Goal: Obtain resource: Obtain resource

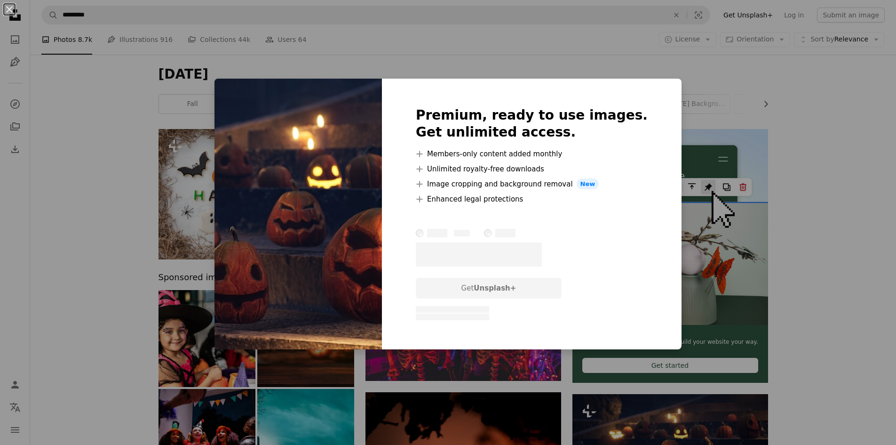
scroll to position [130, 0]
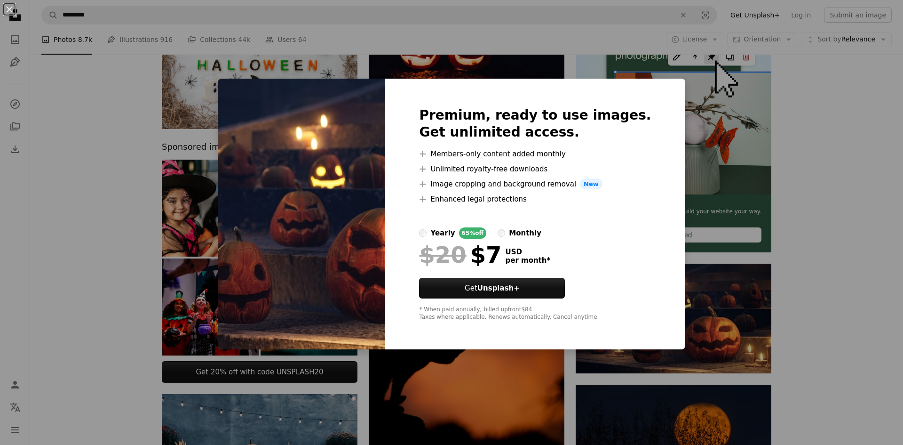
click at [809, 85] on div "An X shape Premium, ready to use images. Get unlimited access. A plus sign Memb…" at bounding box center [451, 222] width 903 height 445
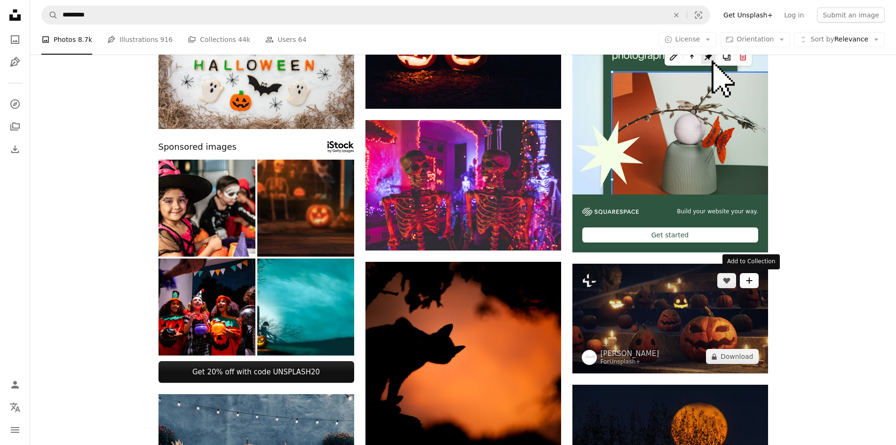
click at [750, 280] on icon "Add to Collection" at bounding box center [749, 280] width 6 height 6
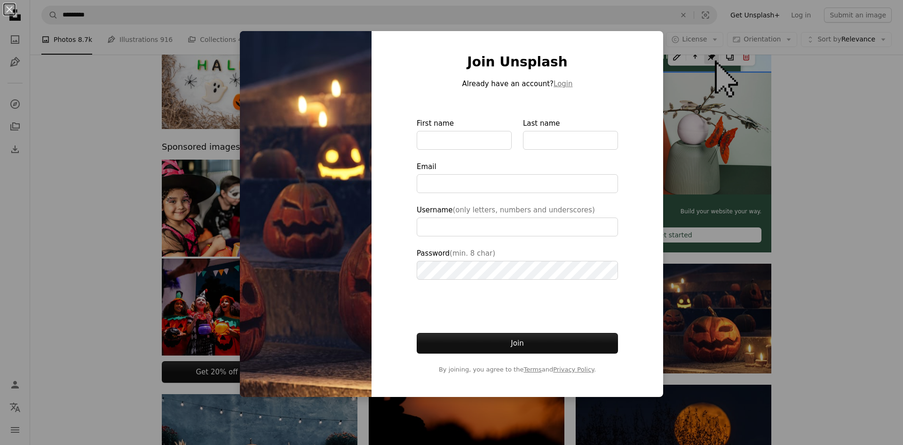
click at [820, 103] on div "An X shape Join Unsplash Already have an account? Login First name Last name Em…" at bounding box center [451, 222] width 903 height 445
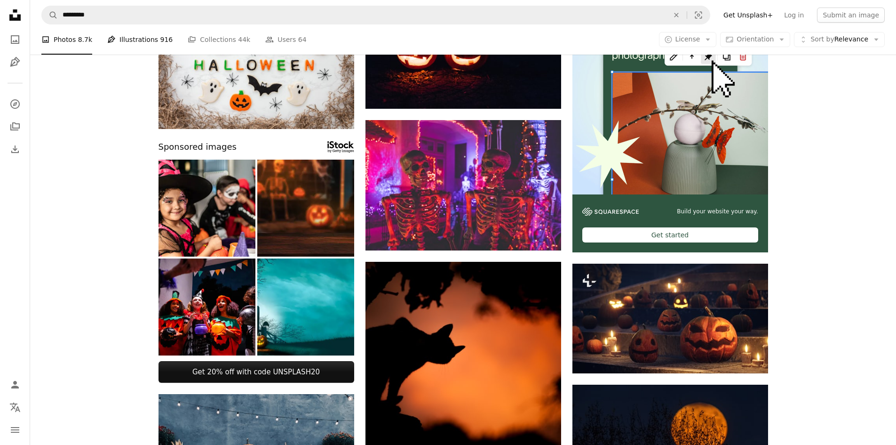
click at [134, 40] on link "Pen Tool Illustrations 916" at bounding box center [139, 39] width 65 height 30
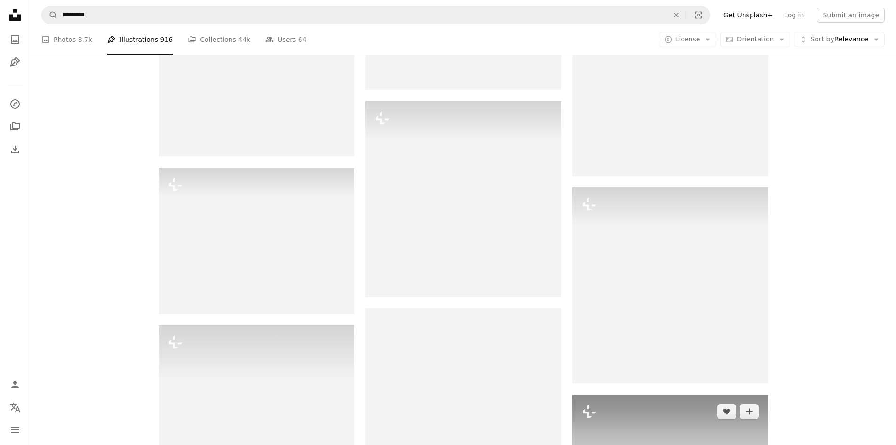
scroll to position [1035, 0]
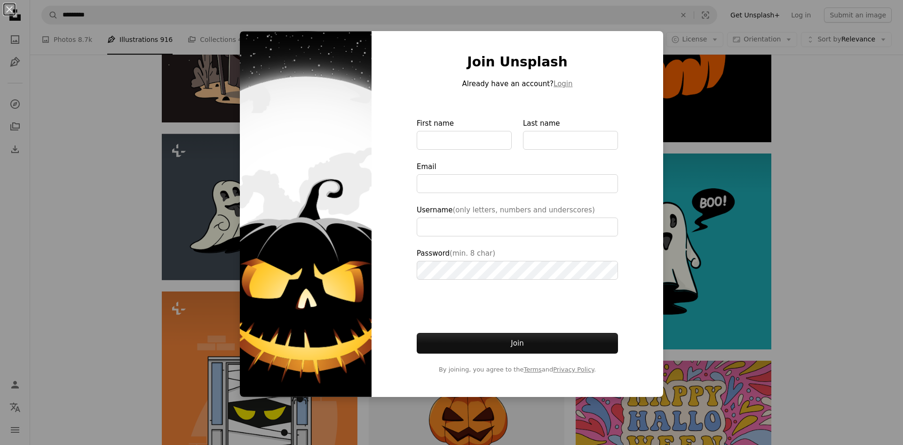
click at [774, 282] on div "An X shape Join Unsplash Already have an account? Login First name Last name Em…" at bounding box center [451, 222] width 903 height 445
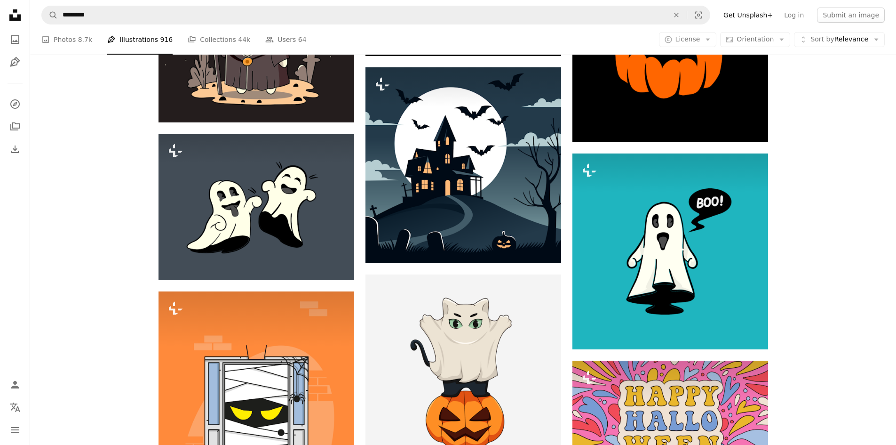
drag, startPoint x: 473, startPoint y: 173, endPoint x: 387, endPoint y: 131, distance: 96.1
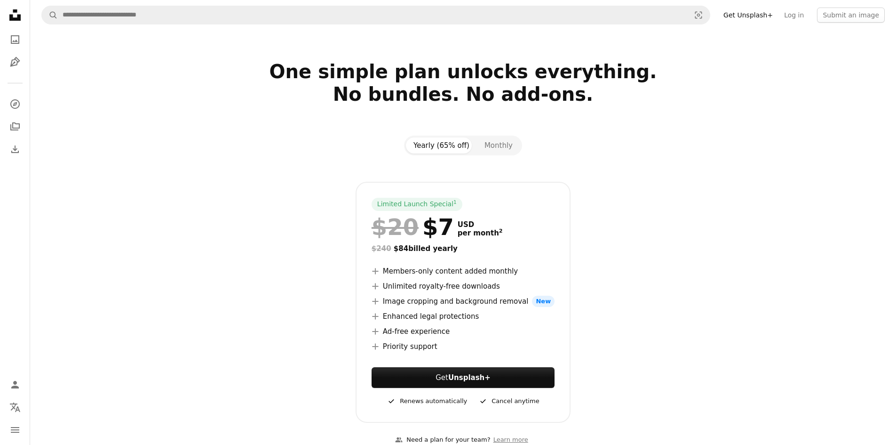
click at [787, 166] on section "One simple plan unlocks everything. No bundles. No add-ons. Yearly (65% off) Mo…" at bounding box center [463, 258] width 866 height 397
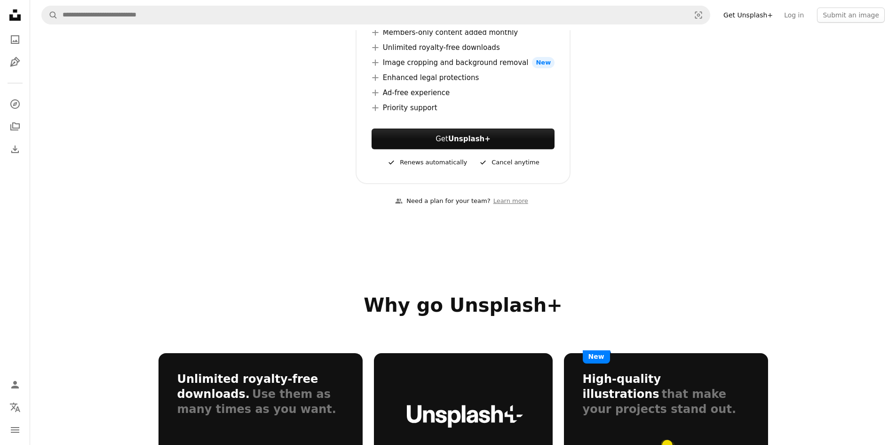
scroll to position [188, 0]
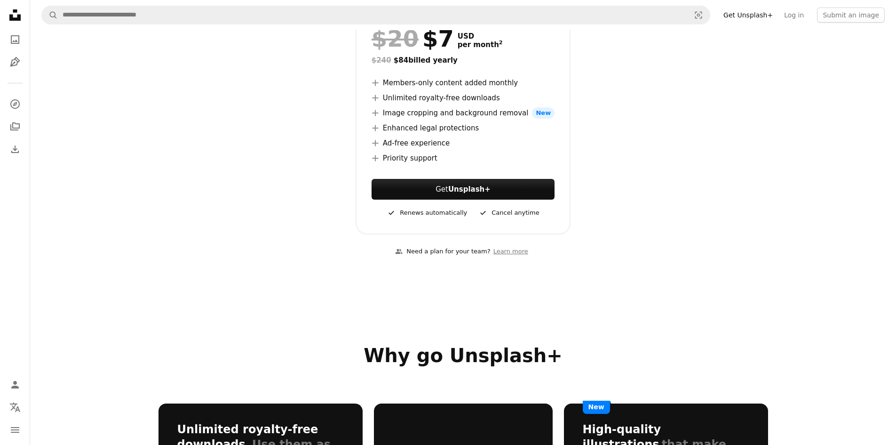
click at [684, 227] on div "Limited Launch Special 1 $20 $7 USD per month 2 $240 $84 billed yearly A plus s…" at bounding box center [464, 113] width 610 height 241
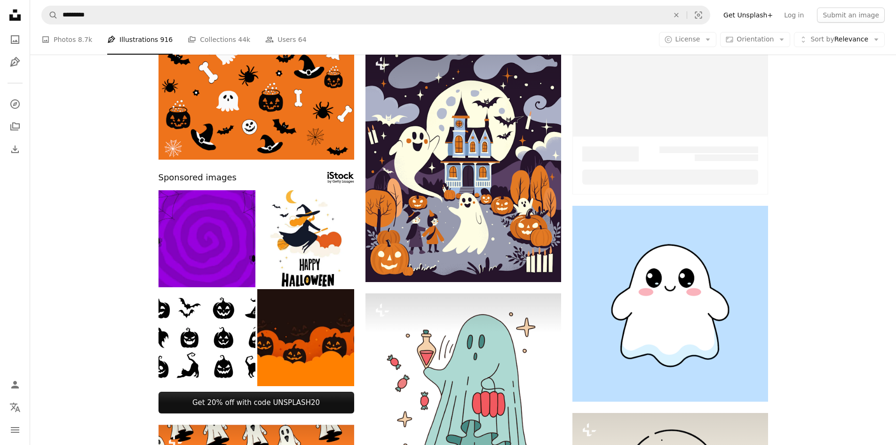
scroll to position [1035, 0]
